Goal: Task Accomplishment & Management: Manage account settings

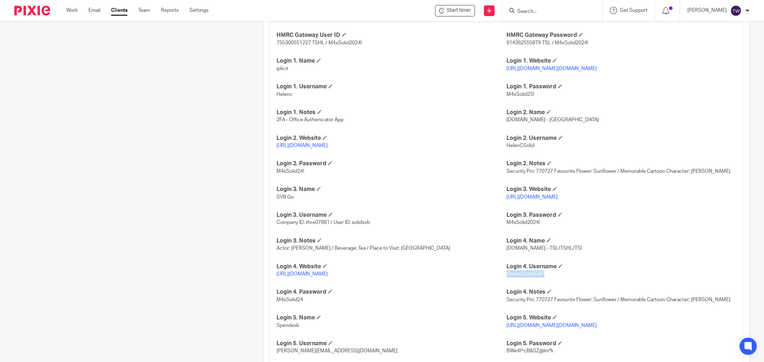
scroll to position [627, 0]
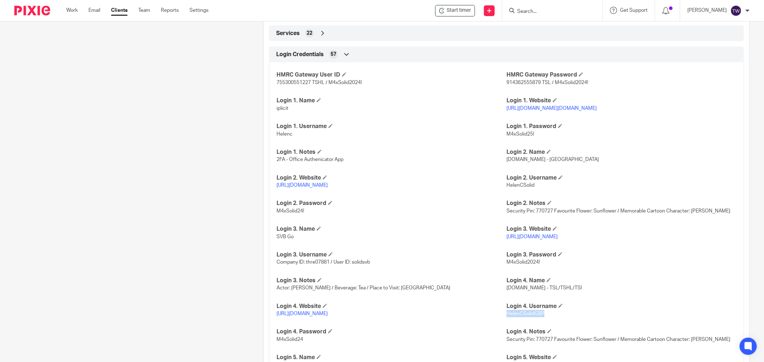
click at [560, 109] on link "https://login.iplicit.com/login/options?Domain=solidatus.com" at bounding box center [551, 108] width 90 height 5
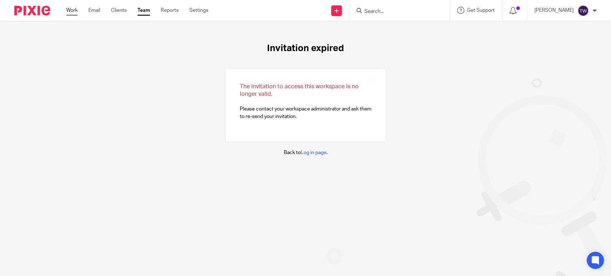
click at [73, 11] on link "Work" at bounding box center [71, 10] width 11 height 7
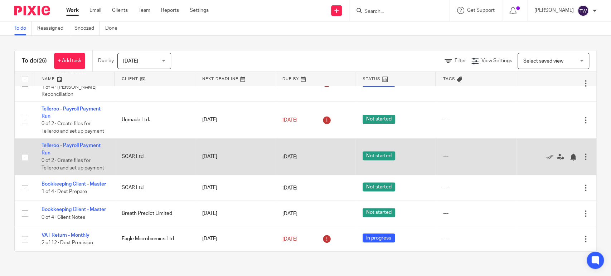
scroll to position [607, 0]
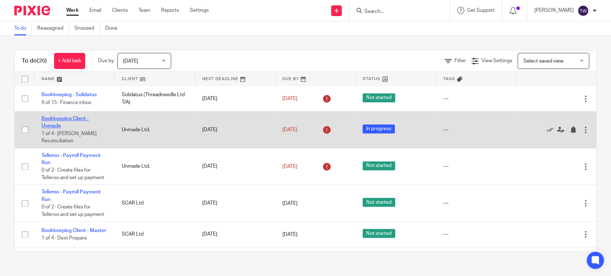
click at [84, 129] on link "Bookkeeping Client - Unmade" at bounding box center [65, 122] width 47 height 12
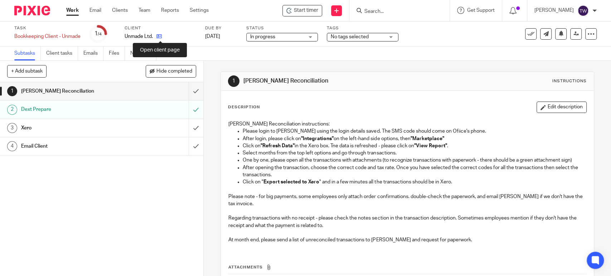
click at [159, 38] on icon at bounding box center [158, 36] width 5 height 5
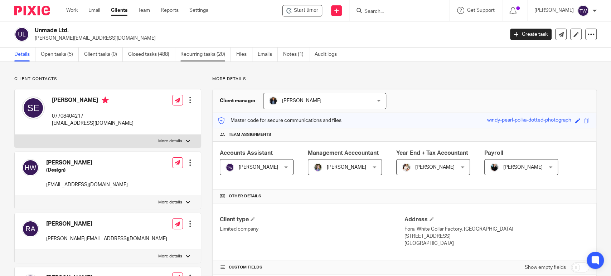
click at [203, 58] on link "Recurring tasks (20)" at bounding box center [205, 55] width 50 height 14
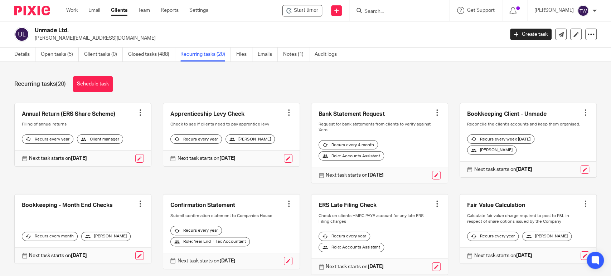
scroll to position [40, 0]
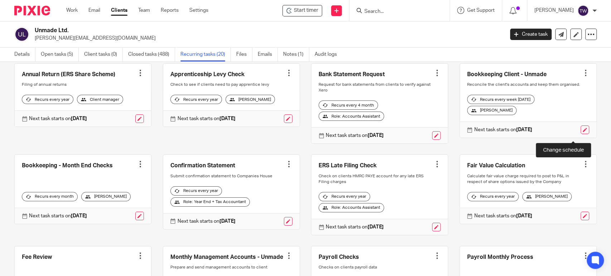
click at [581, 134] on link at bounding box center [585, 130] width 9 height 9
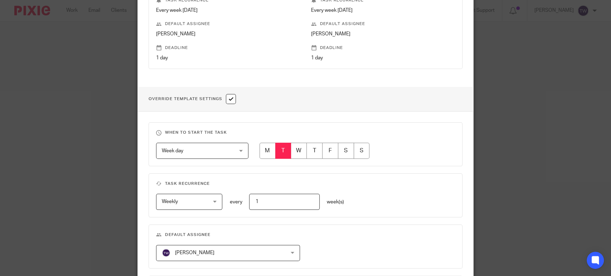
scroll to position [303, 0]
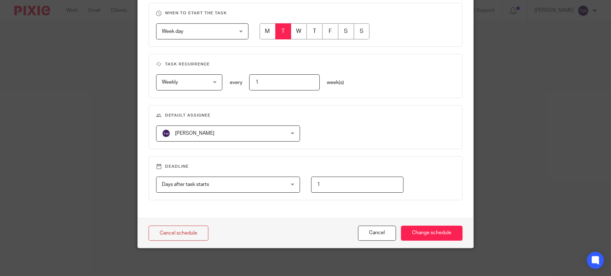
click at [204, 32] on span "Week day" at bounding box center [196, 31] width 69 height 15
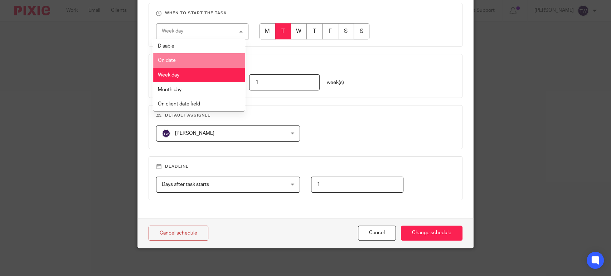
click at [216, 64] on li "On date" at bounding box center [199, 60] width 92 height 15
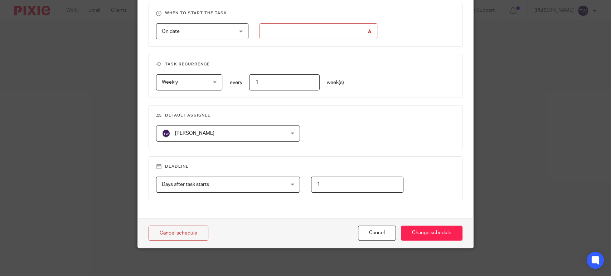
click at [358, 32] on input "text" at bounding box center [319, 31] width 118 height 16
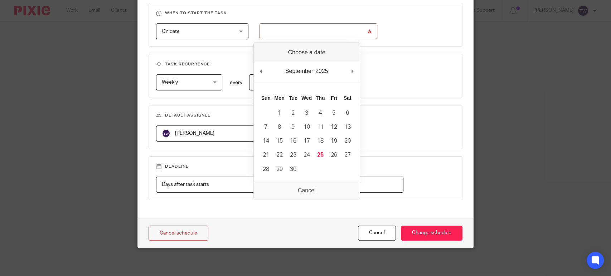
click at [216, 81] on div "Weekly Weekly" at bounding box center [189, 82] width 66 height 16
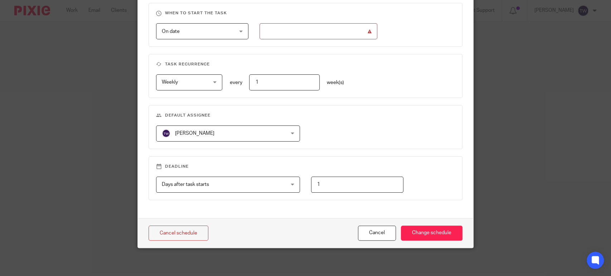
click at [240, 36] on div "On date On date" at bounding box center [202, 31] width 92 height 16
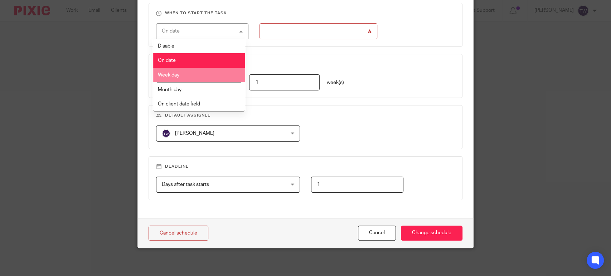
click at [221, 71] on li "Week day" at bounding box center [199, 75] width 92 height 15
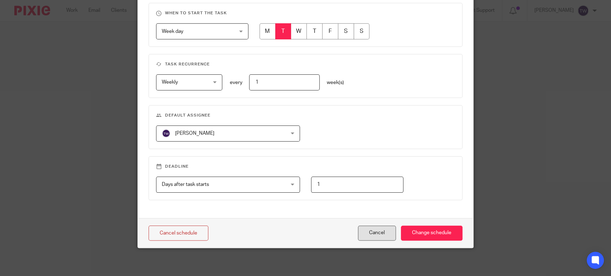
click at [364, 236] on button "Cancel" at bounding box center [377, 233] width 38 height 15
